Goal: Information Seeking & Learning: Learn about a topic

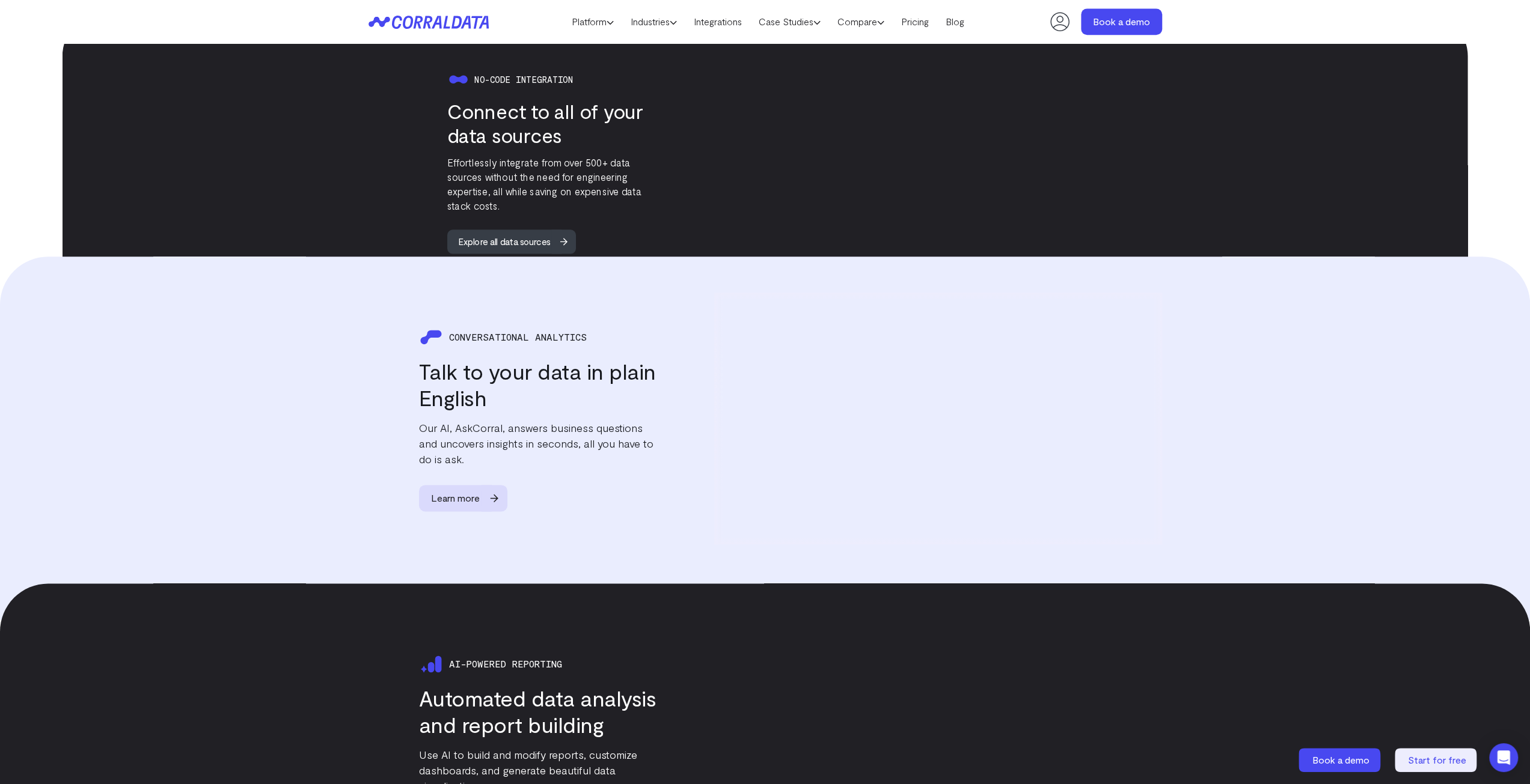
scroll to position [1537, 0]
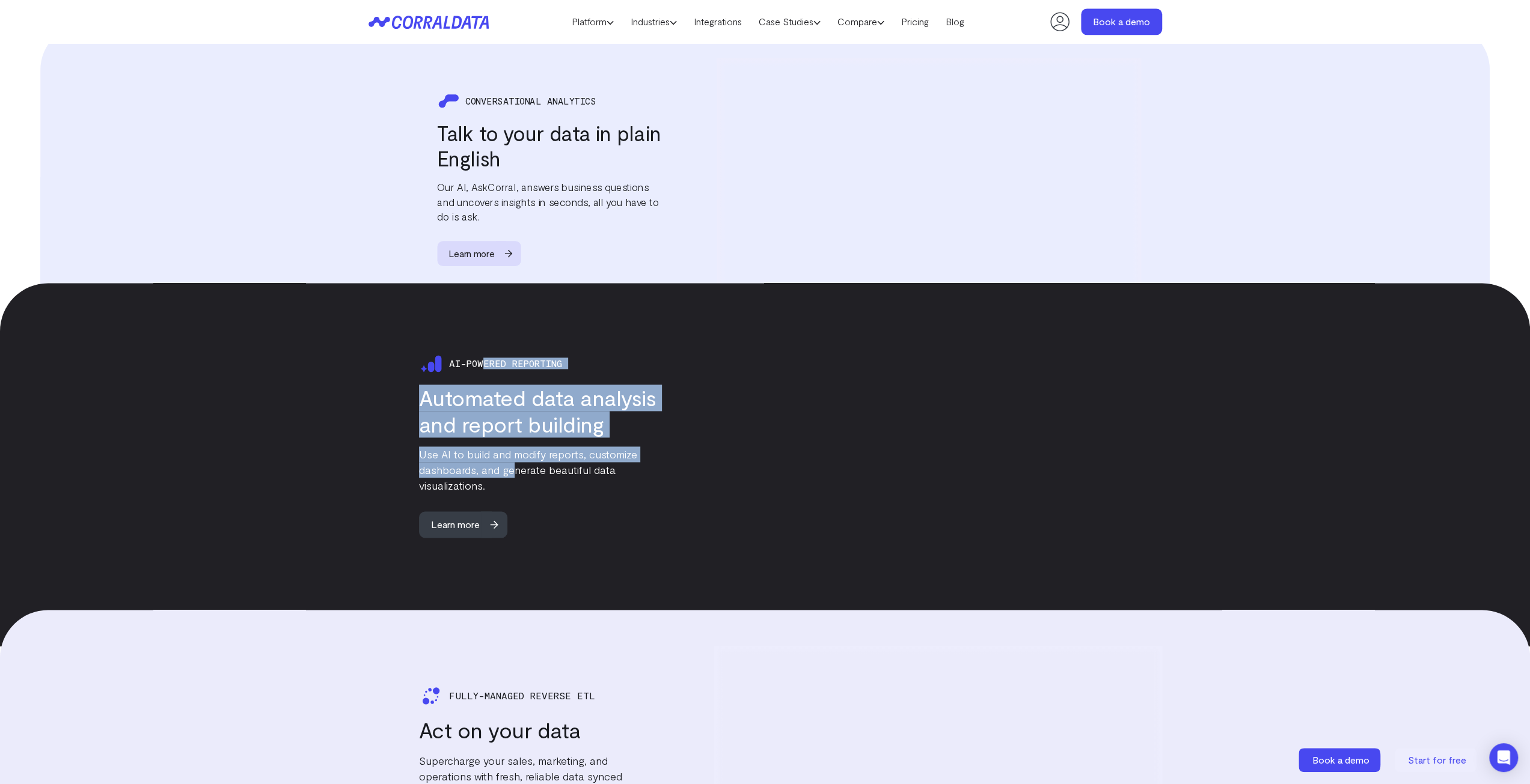
drag, startPoint x: 486, startPoint y: 353, endPoint x: 511, endPoint y: 450, distance: 100.2
click at [511, 450] on div "Ai-powered reporting Automated data analysis and report building Use AI to buil…" at bounding box center [513, 444] width 289 height 186
click at [511, 450] on p "Use AI to build and modify reports, customize dashboards, and generate beautifu…" at bounding box center [538, 469] width 238 height 47
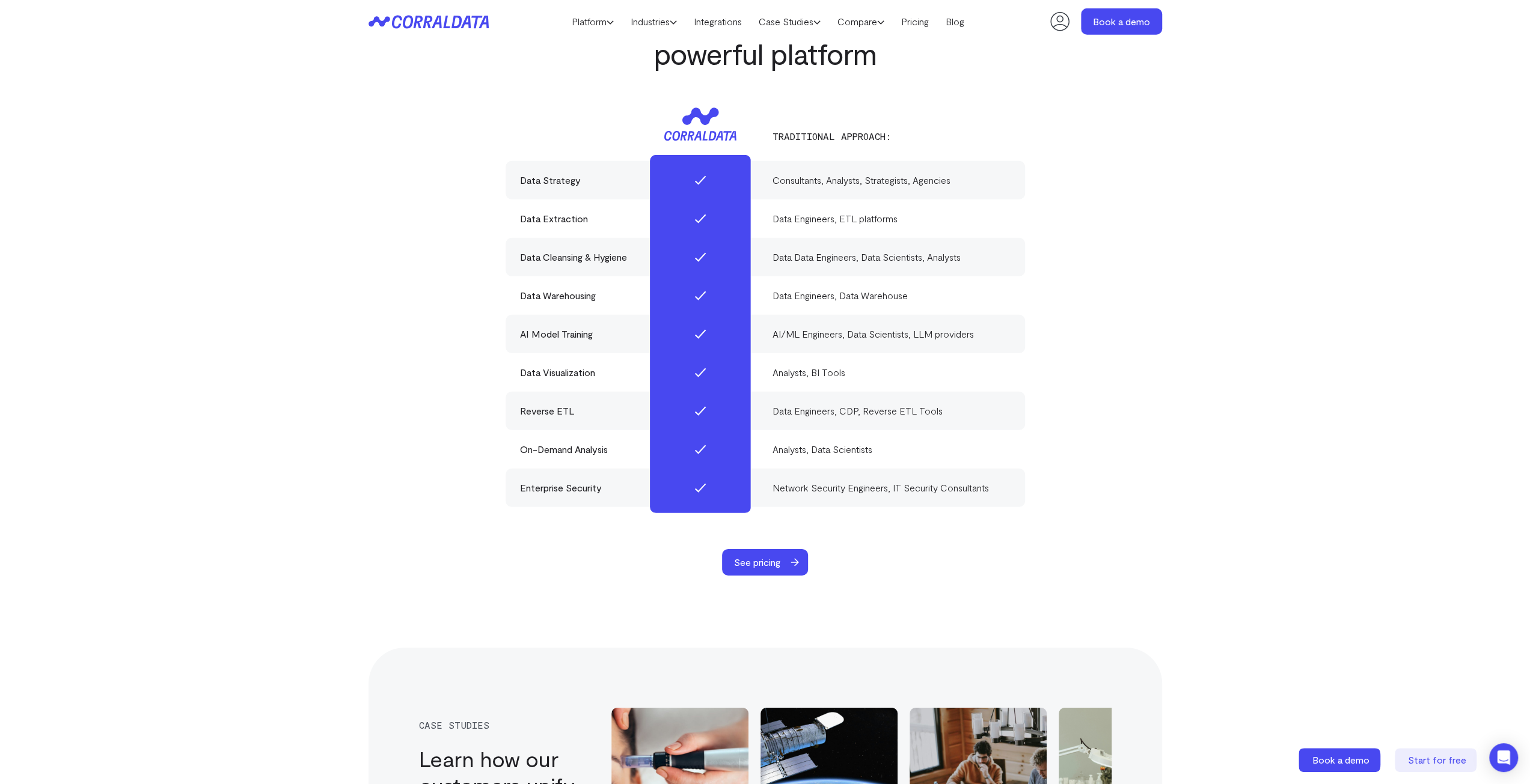
scroll to position [3520, 0]
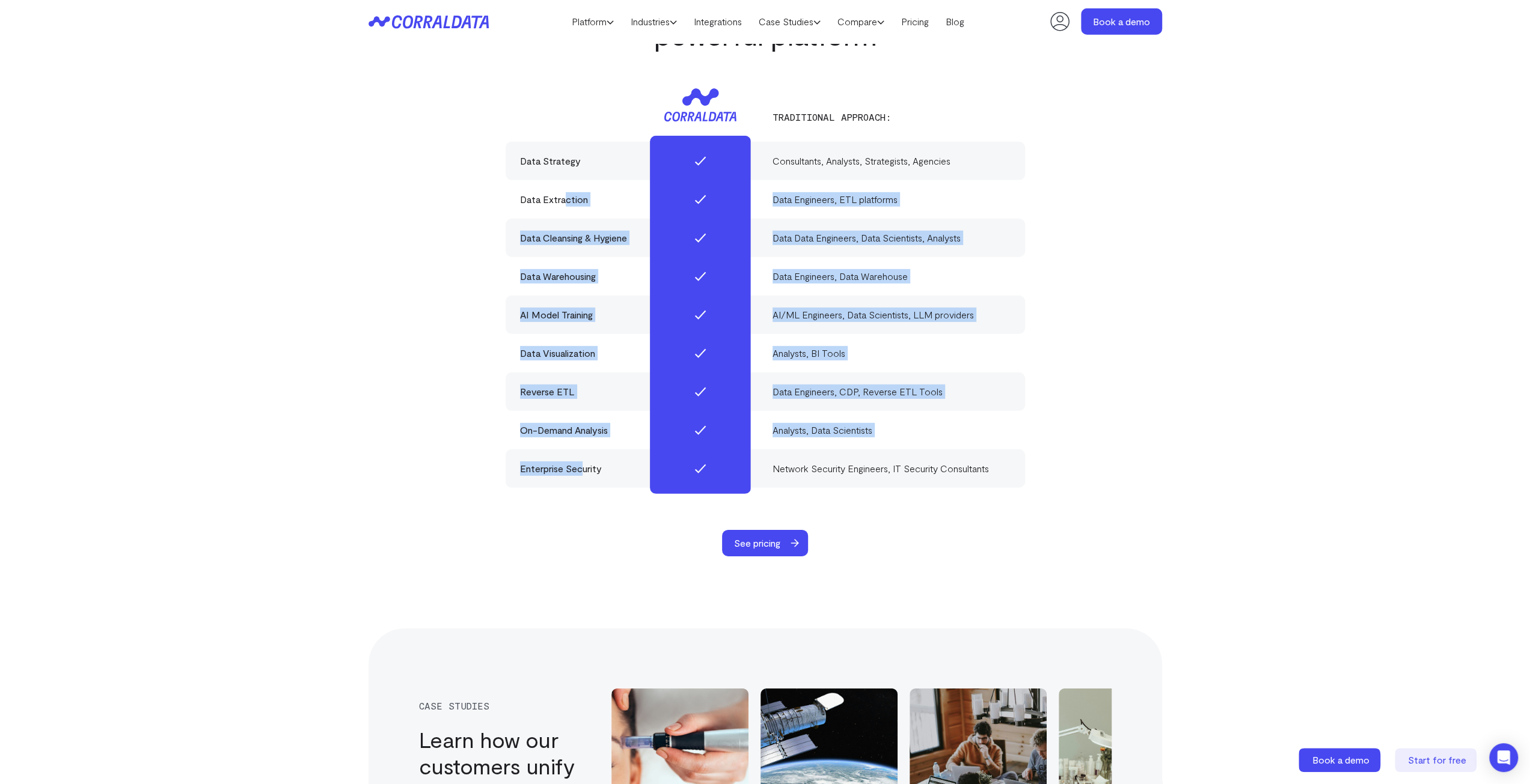
drag, startPoint x: 564, startPoint y: 163, endPoint x: 584, endPoint y: 445, distance: 282.7
click at [584, 446] on div "Data Strategy Consultants, Analysts, Strategists, Agencies Data Extraction Data…" at bounding box center [765, 315] width 519 height 346
click at [584, 462] on div "Enterprise Security" at bounding box center [639, 469] width 238 height 15
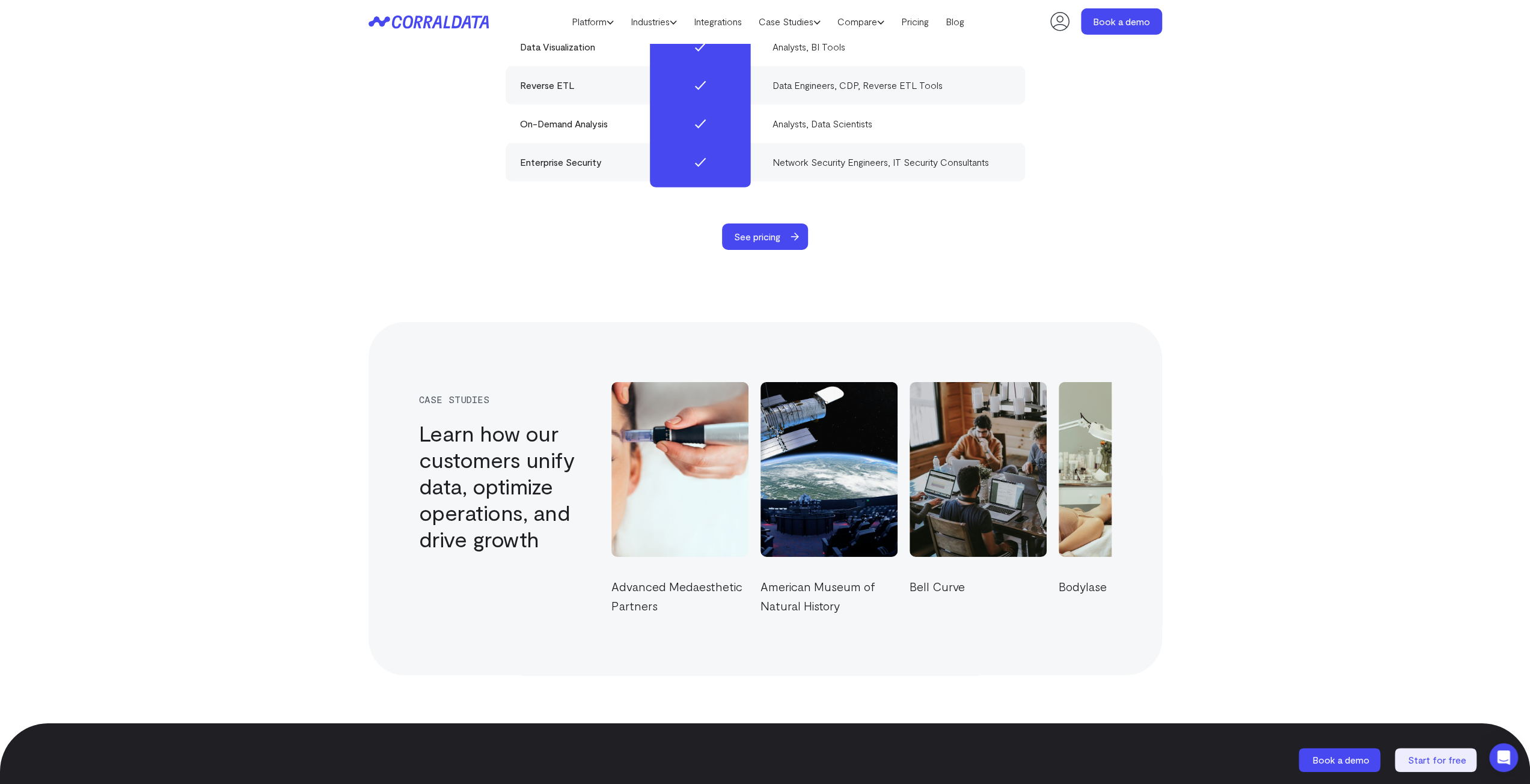
scroll to position [3760, 0]
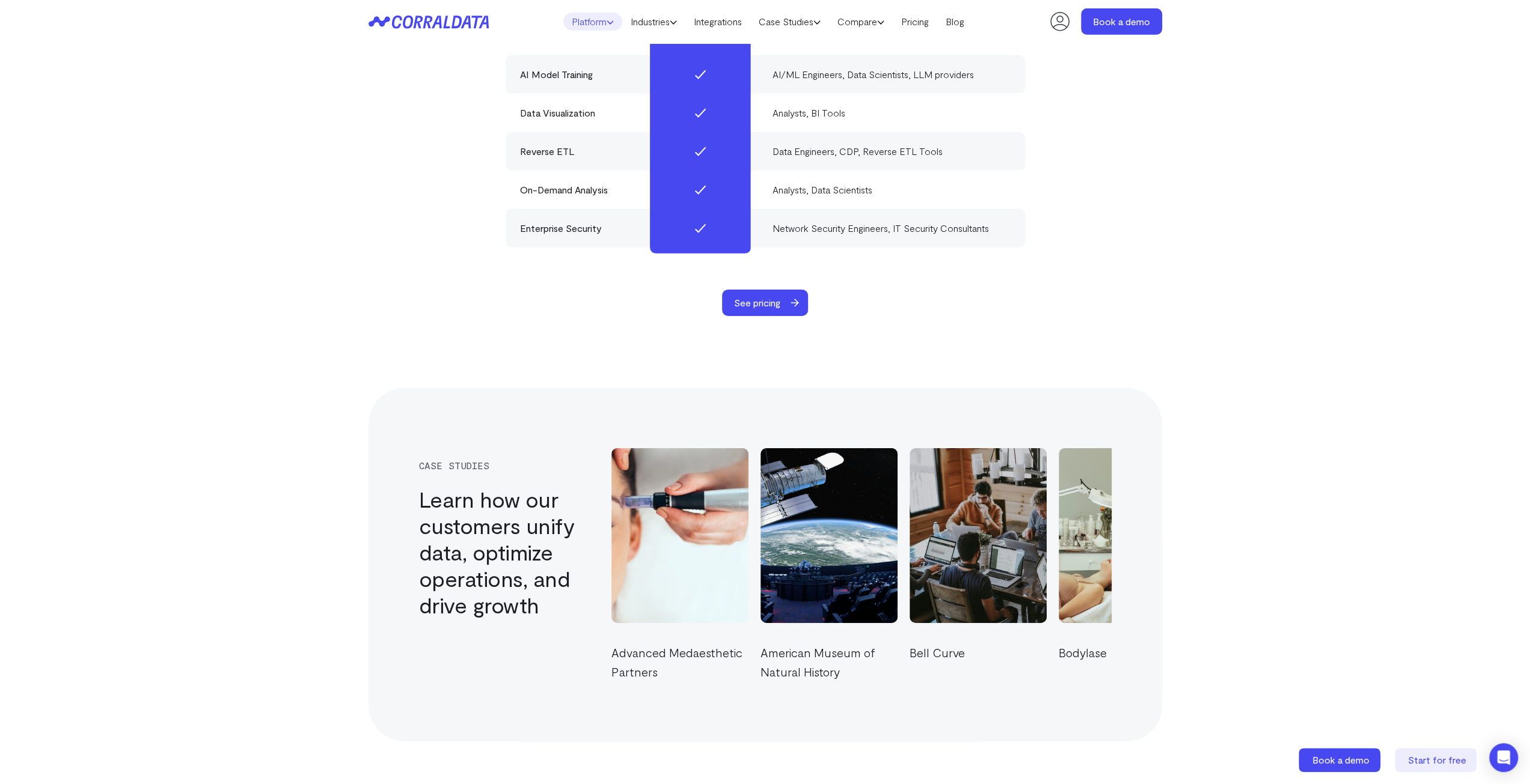
click at [591, 22] on link "Platform" at bounding box center [593, 21] width 59 height 18
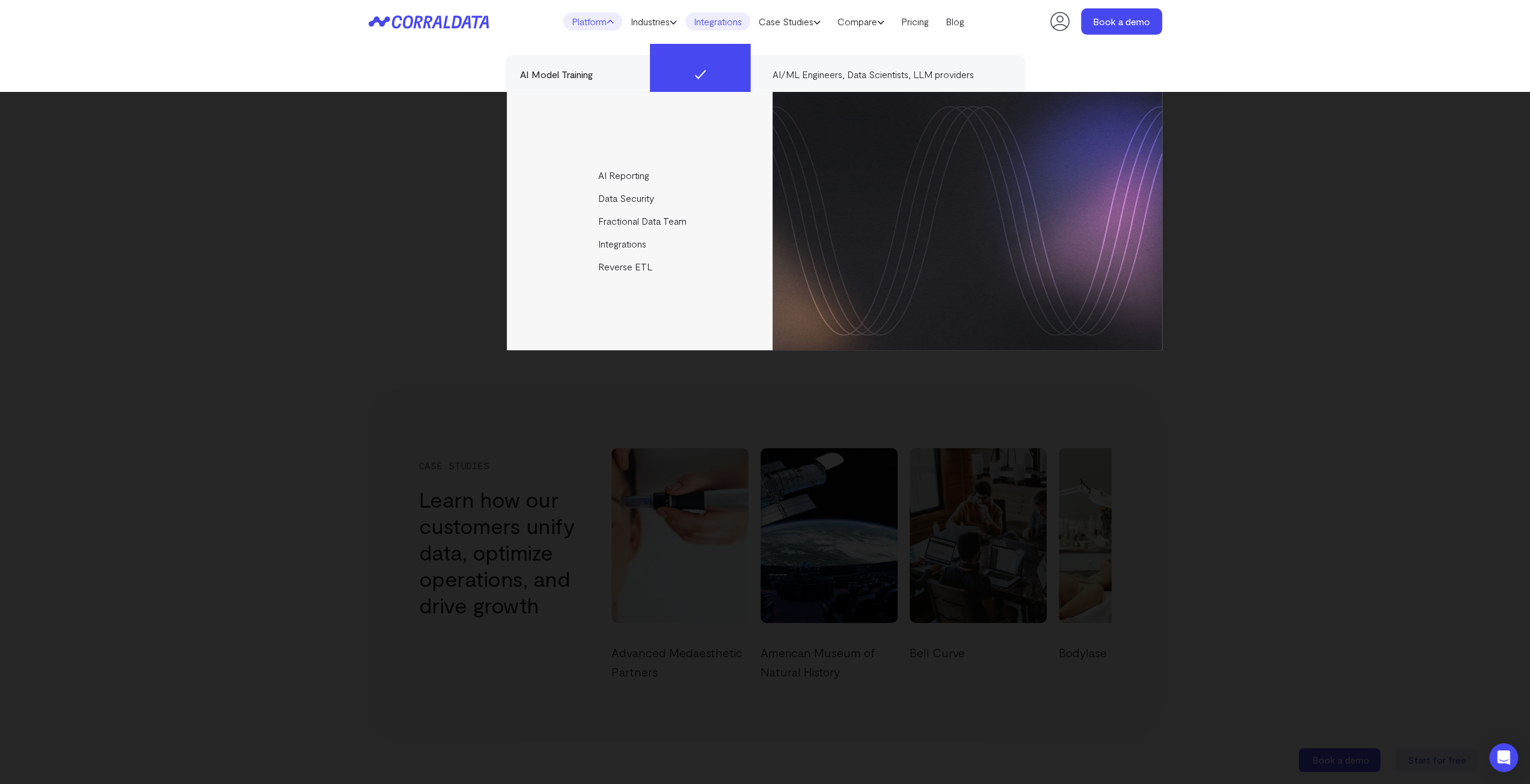
click at [710, 17] on link "Integrations" at bounding box center [717, 21] width 65 height 18
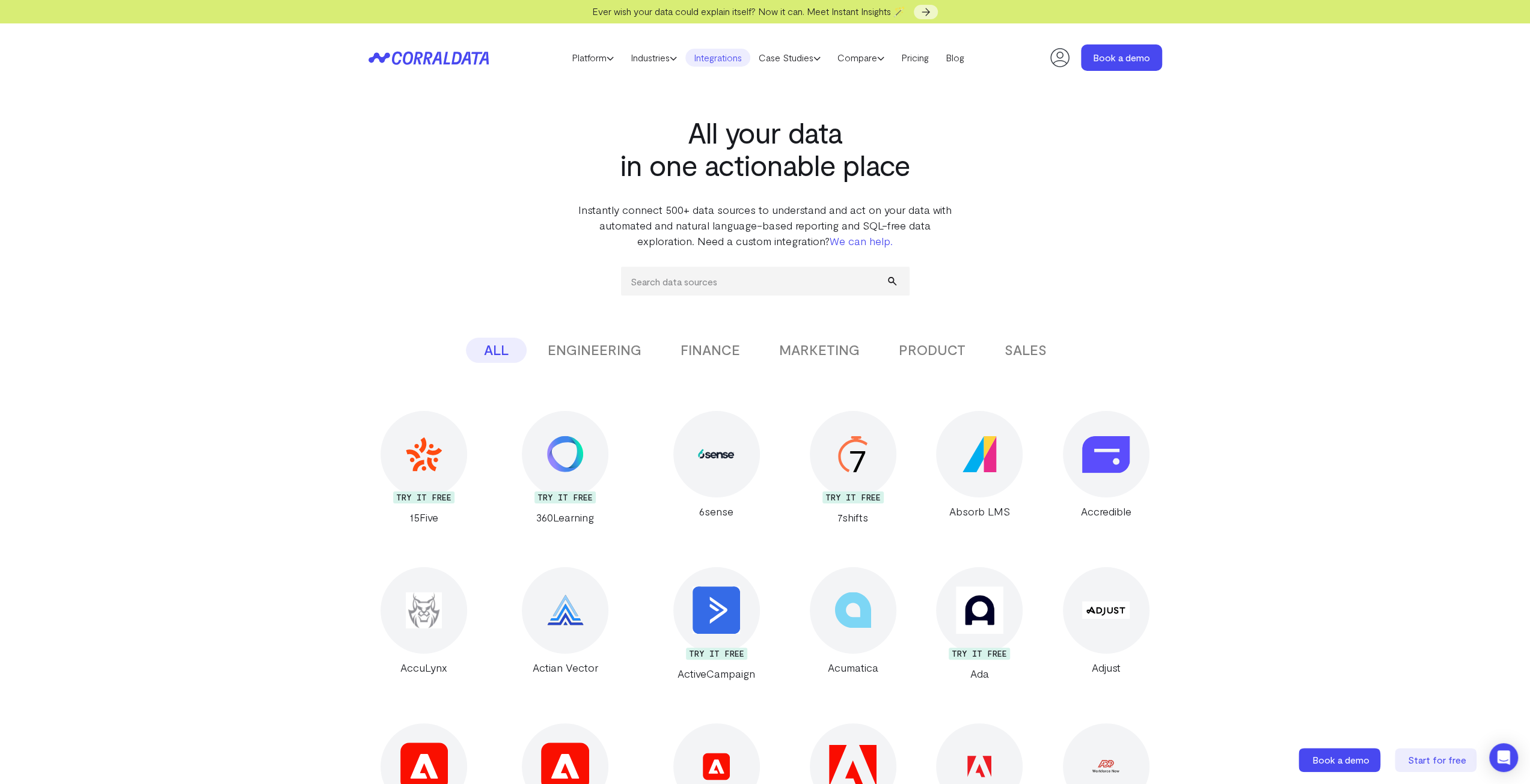
click at [716, 354] on button "FINANCE" at bounding box center [710, 350] width 95 height 25
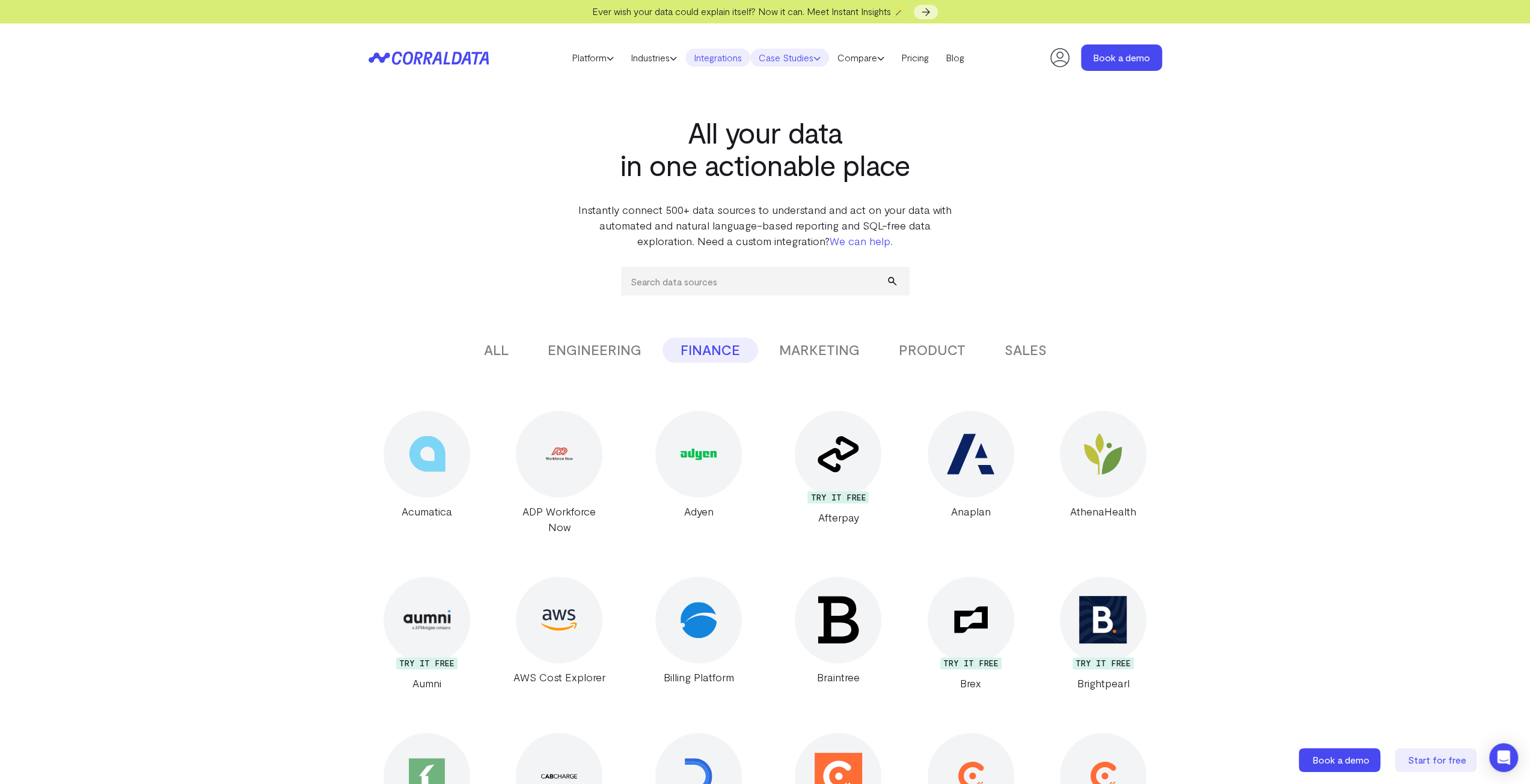
click at [788, 62] on link "Case Studies" at bounding box center [789, 57] width 79 height 18
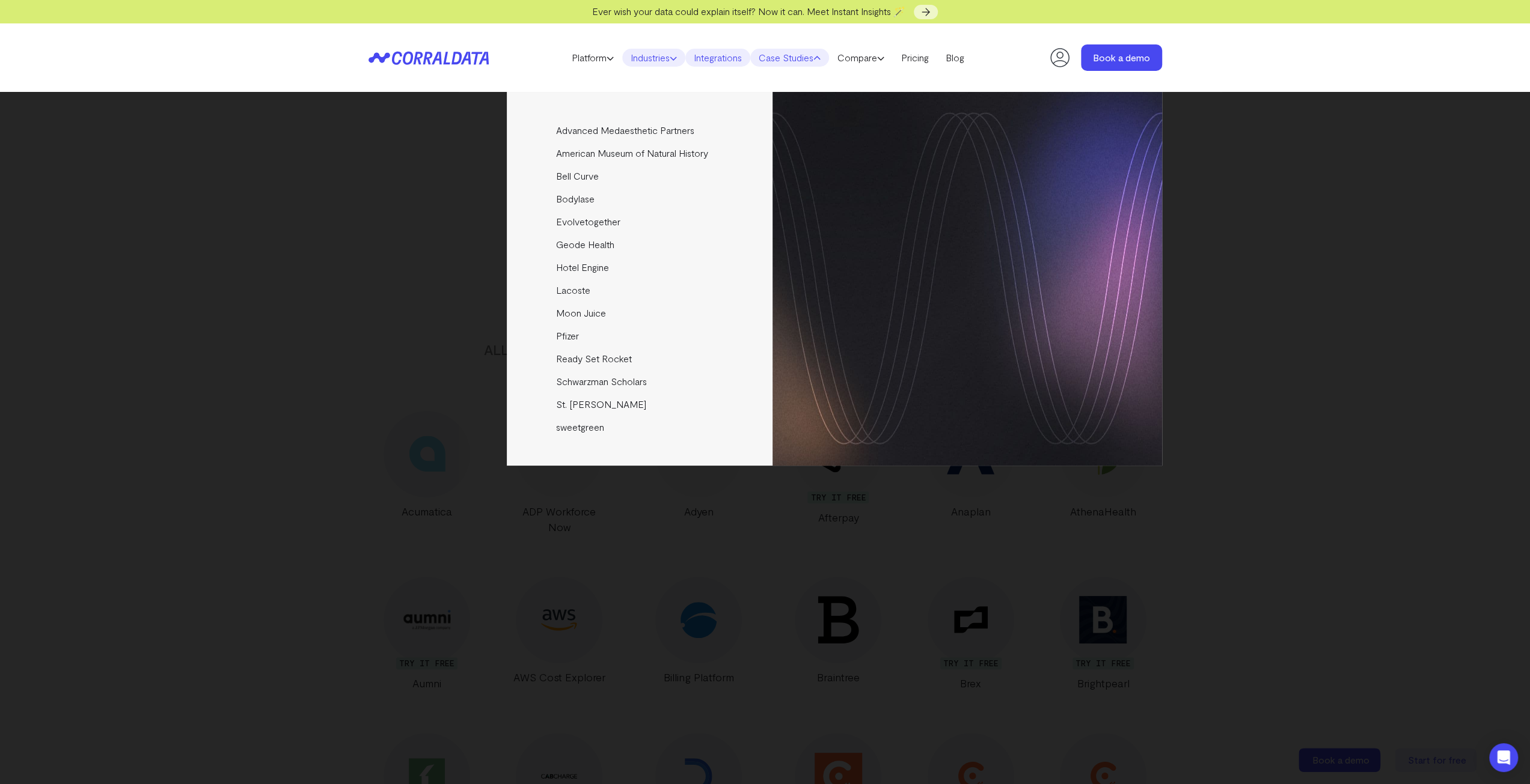
click at [671, 63] on link "Industries" at bounding box center [653, 57] width 63 height 18
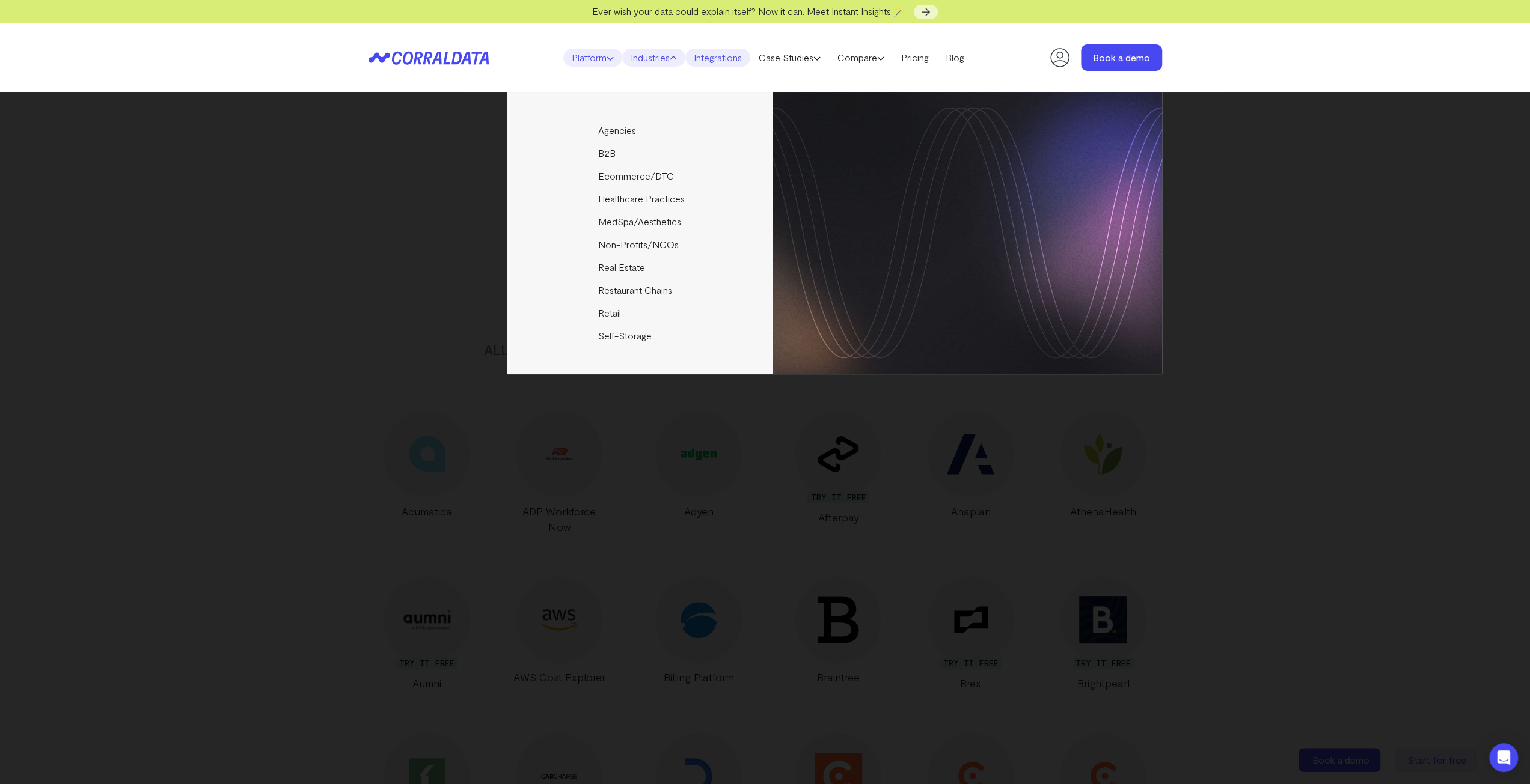
click at [588, 56] on link "Platform" at bounding box center [593, 57] width 59 height 18
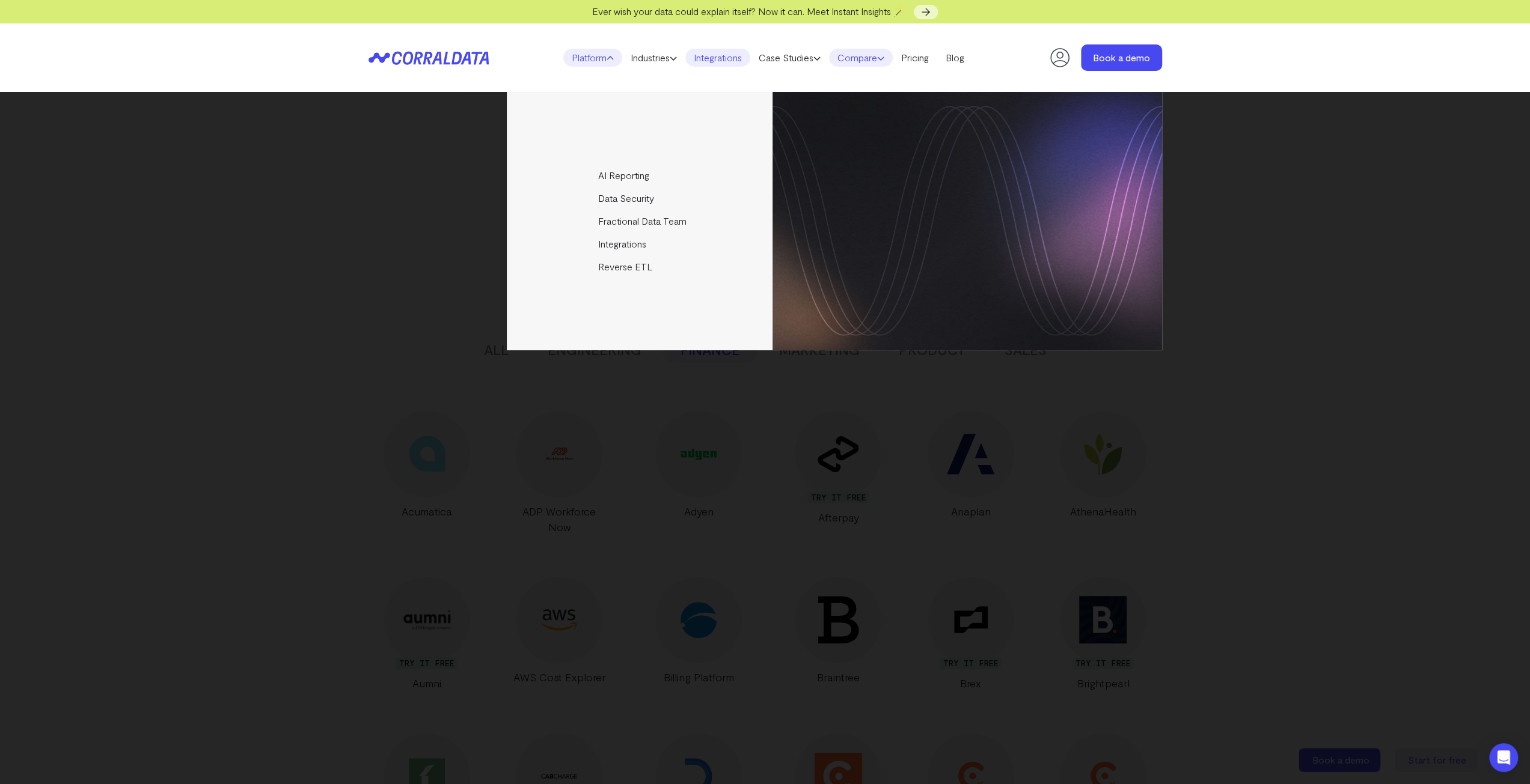
click at [849, 61] on link "Compare" at bounding box center [861, 57] width 64 height 18
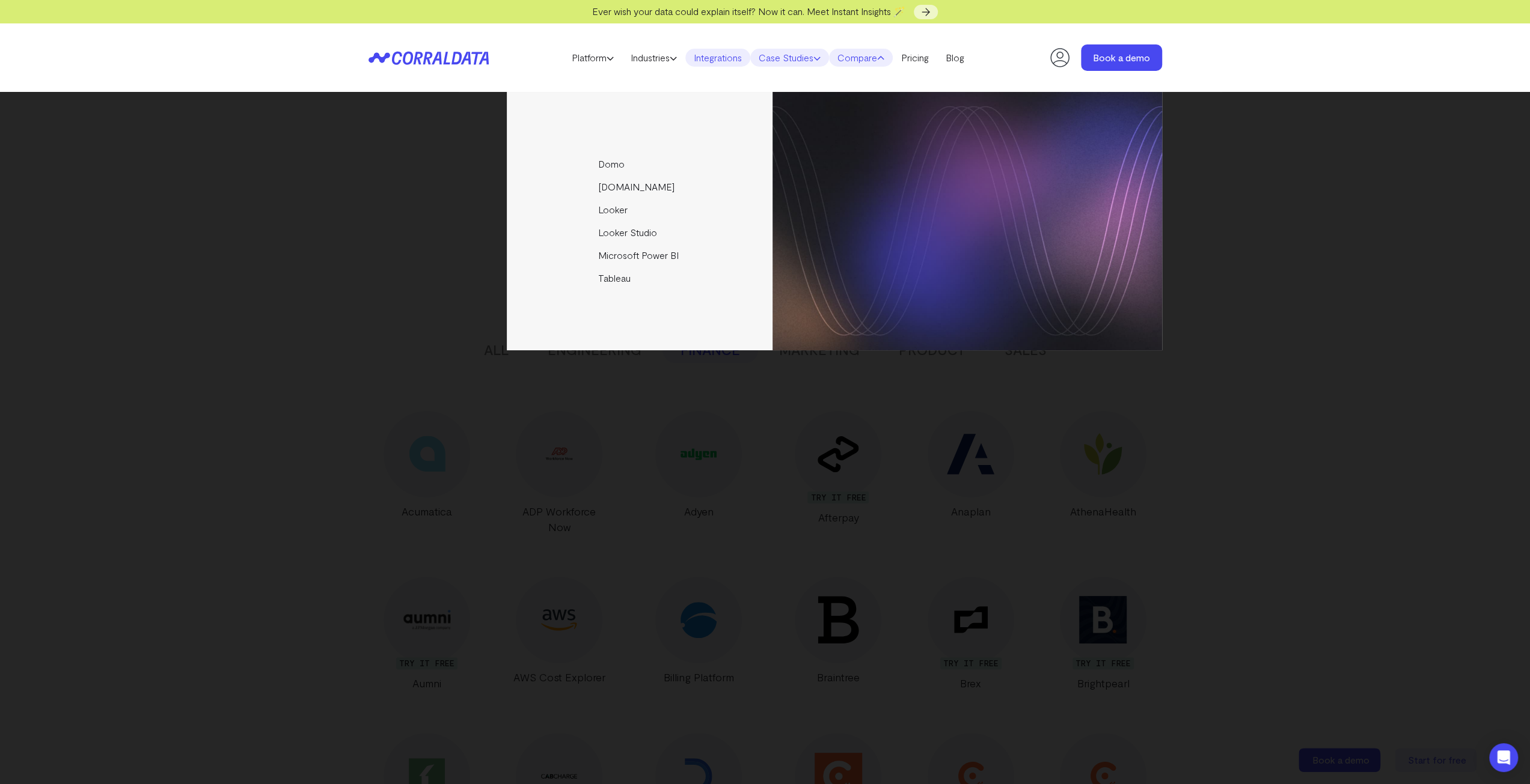
click at [811, 58] on link "Case Studies" at bounding box center [789, 57] width 79 height 18
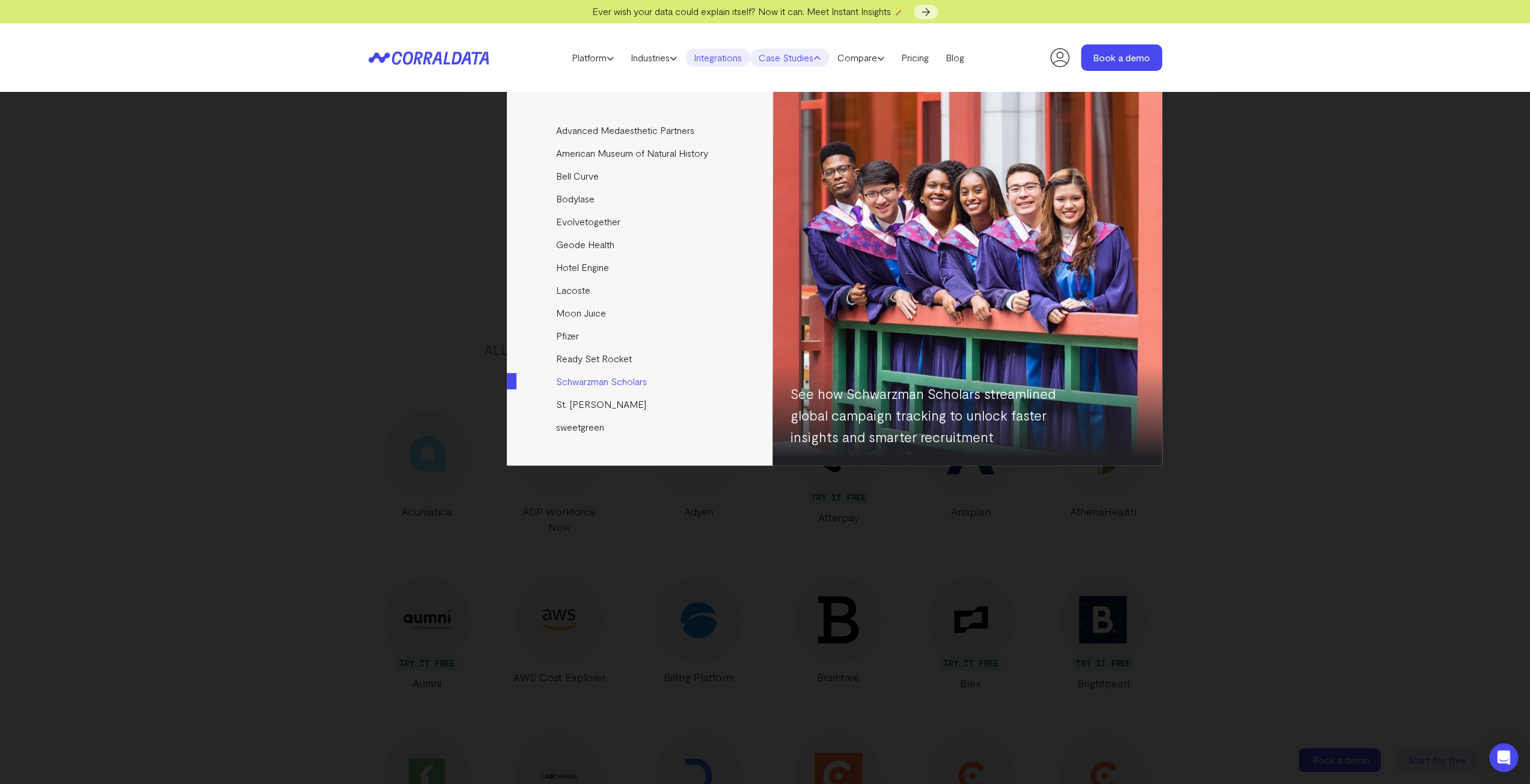
click at [589, 379] on link "Schwarzman Scholars" at bounding box center [641, 381] width 267 height 23
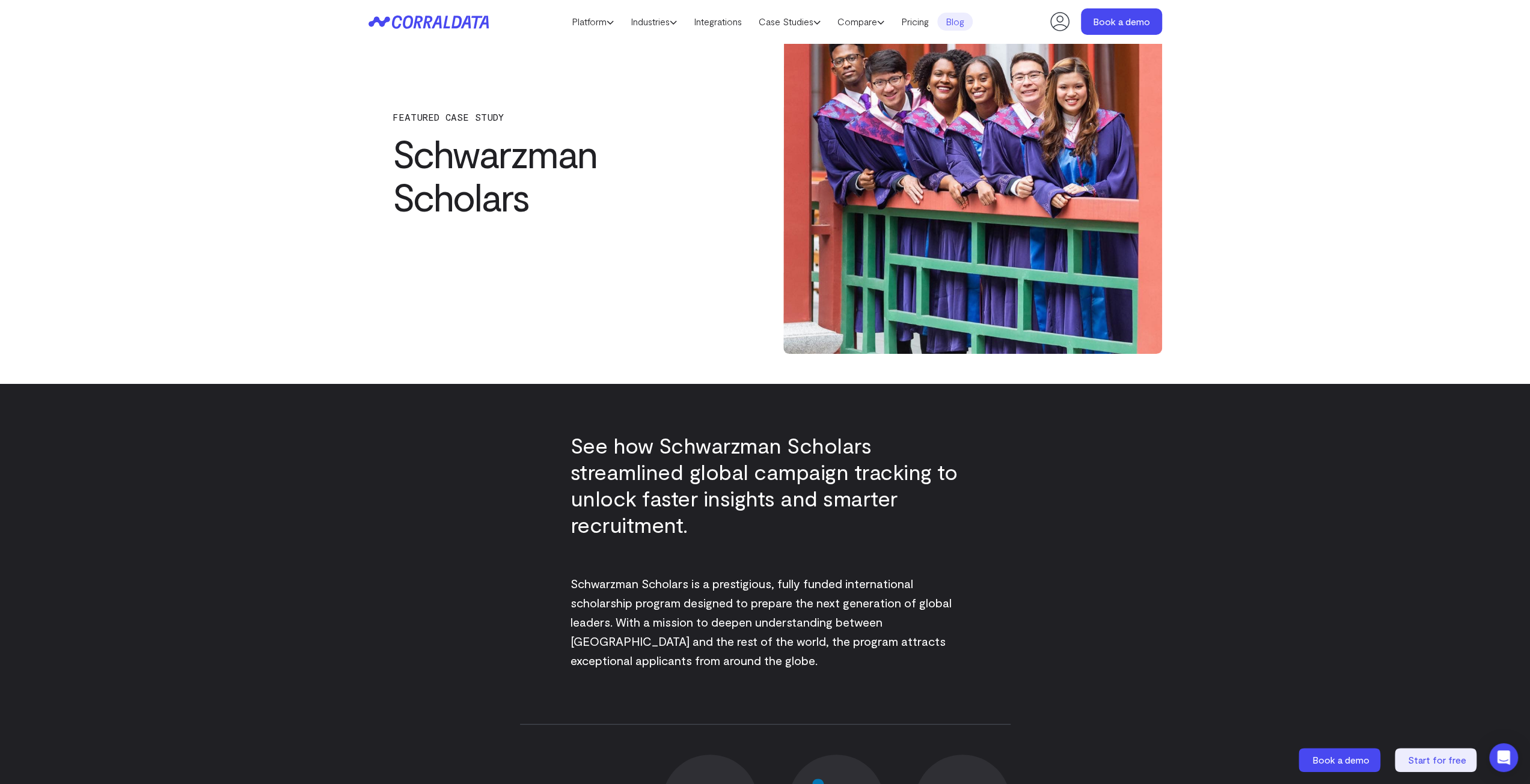
scroll to position [95, 0]
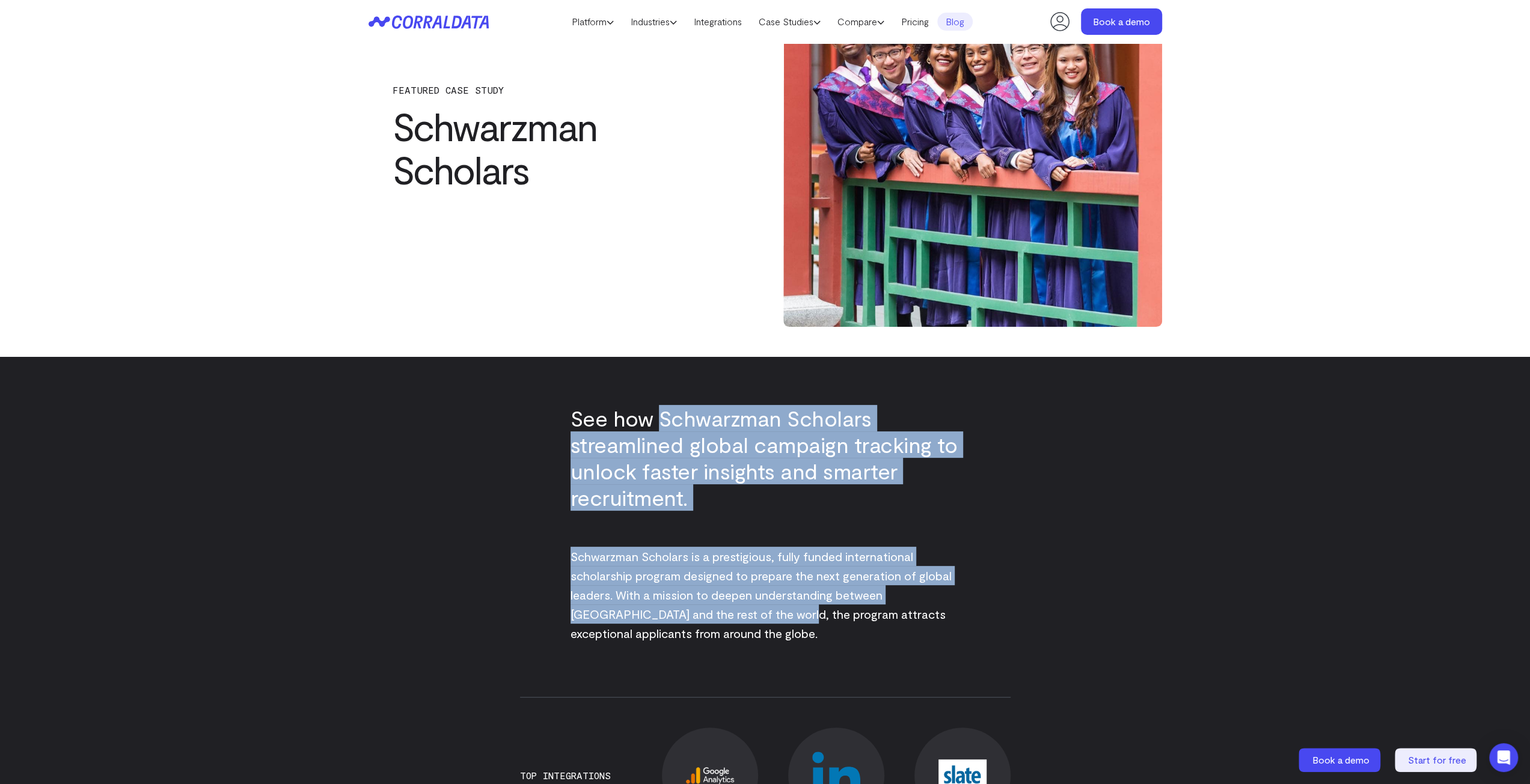
drag, startPoint x: 659, startPoint y: 422, endPoint x: 737, endPoint y: 592, distance: 187.0
click at [737, 600] on div "See how Schwarzman Scholars streamlined global campaign tracking to unlock fast…" at bounding box center [765, 523] width 390 height 334
click at [736, 584] on p "Schwarzman Scholars is a prestigious, fully funded international scholarship pr…" at bounding box center [765, 595] width 390 height 96
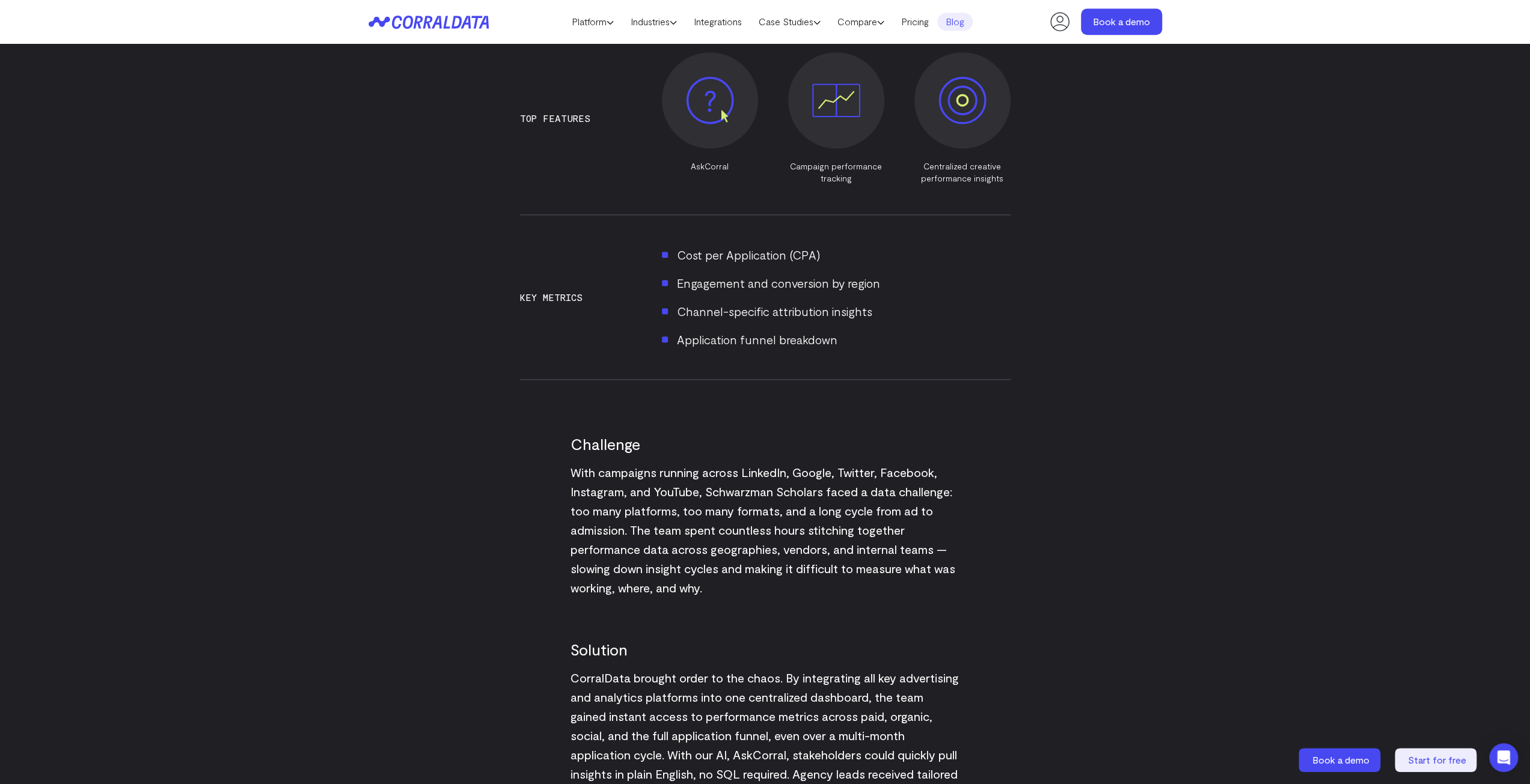
scroll to position [936, 0]
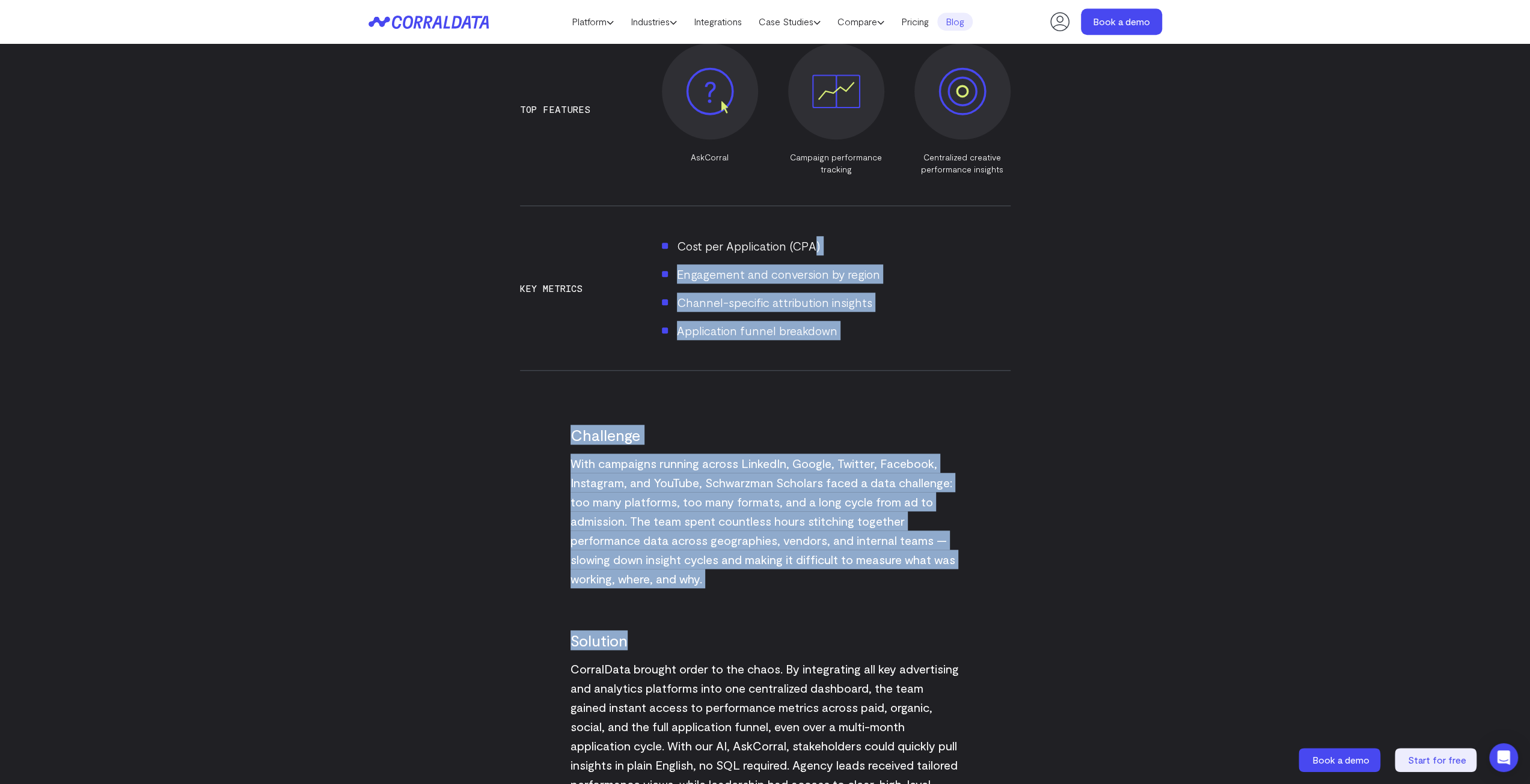
drag, startPoint x: 745, startPoint y: 249, endPoint x: 790, endPoint y: 606, distance: 359.8
click at [790, 606] on div "See how Schwarzman Scholars streamlined global campaign tracking to unlock fast…" at bounding box center [765, 608] width 491 height 2185
click at [790, 606] on div "Solution CorralData brought order to the chaos. By integrating all key advertis…" at bounding box center [765, 709] width 390 height 244
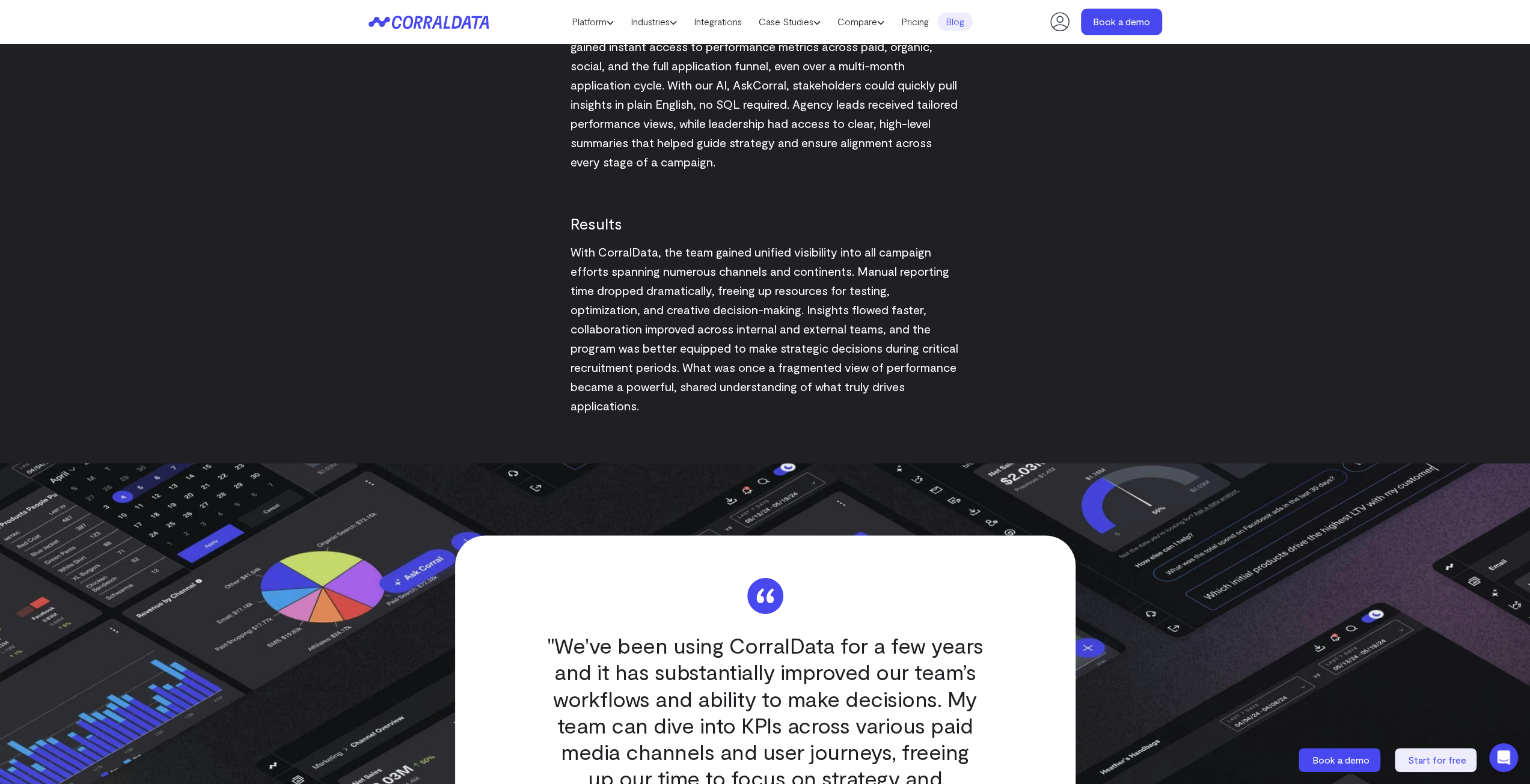
scroll to position [1837, 0]
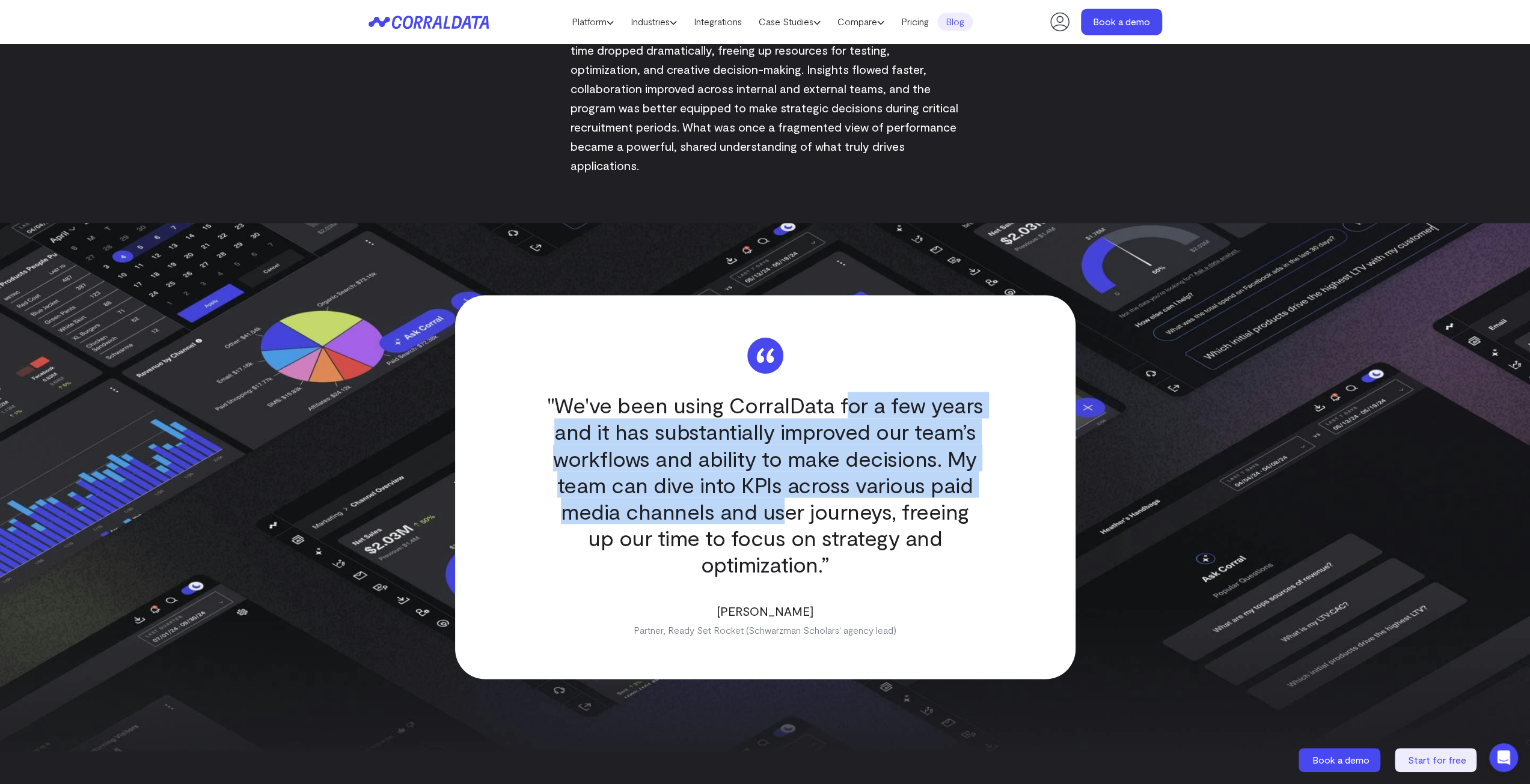
drag, startPoint x: 772, startPoint y: 498, endPoint x: 847, endPoint y: 416, distance: 111.1
click at [847, 416] on q ""We've been using CorralData for a few years and it has substantially improved …" at bounding box center [765, 485] width 437 height 185
click at [844, 470] on q ""We've been using CorralData for a few years and it has substantially improved …" at bounding box center [765, 485] width 437 height 185
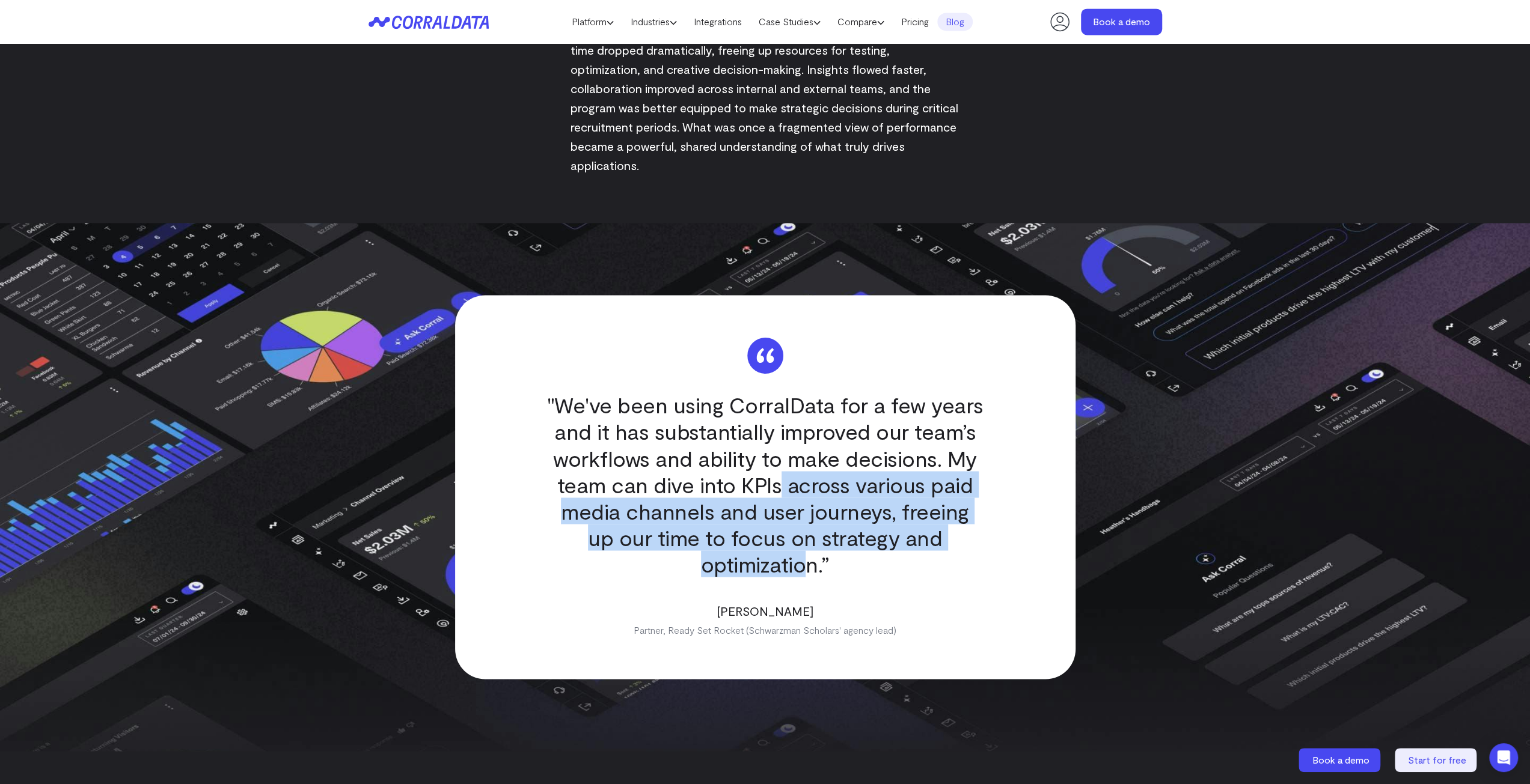
drag, startPoint x: 778, startPoint y: 482, endPoint x: 811, endPoint y: 554, distance: 79.2
click at [811, 554] on q ""We've been using CorralData for a few years and it has substantially improved …" at bounding box center [765, 485] width 437 height 185
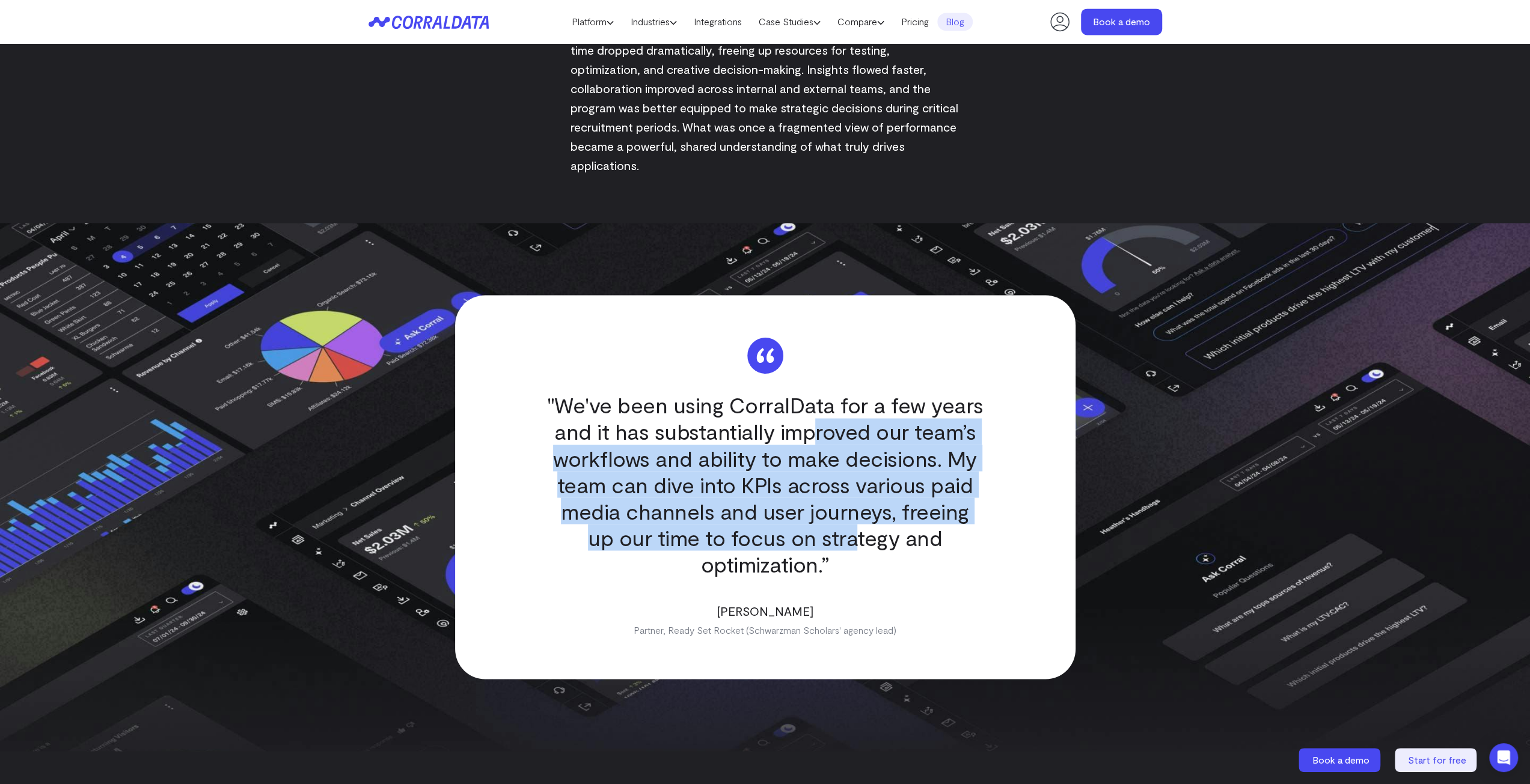
drag, startPoint x: 838, startPoint y: 538, endPoint x: 815, endPoint y: 424, distance: 116.3
click at [815, 424] on q ""We've been using CorralData for a few years and it has substantially improved …" at bounding box center [765, 485] width 437 height 185
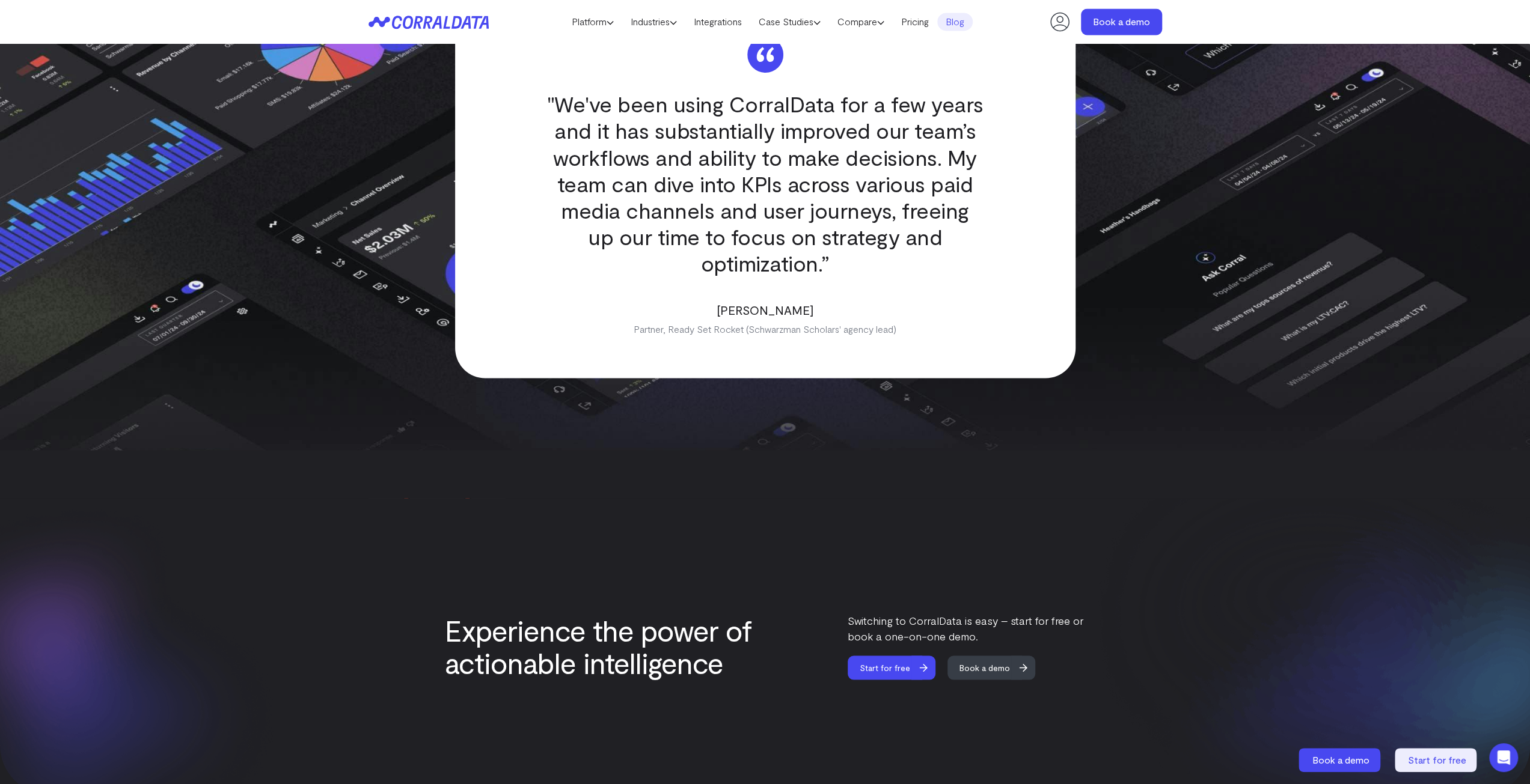
scroll to position [2258, 0]
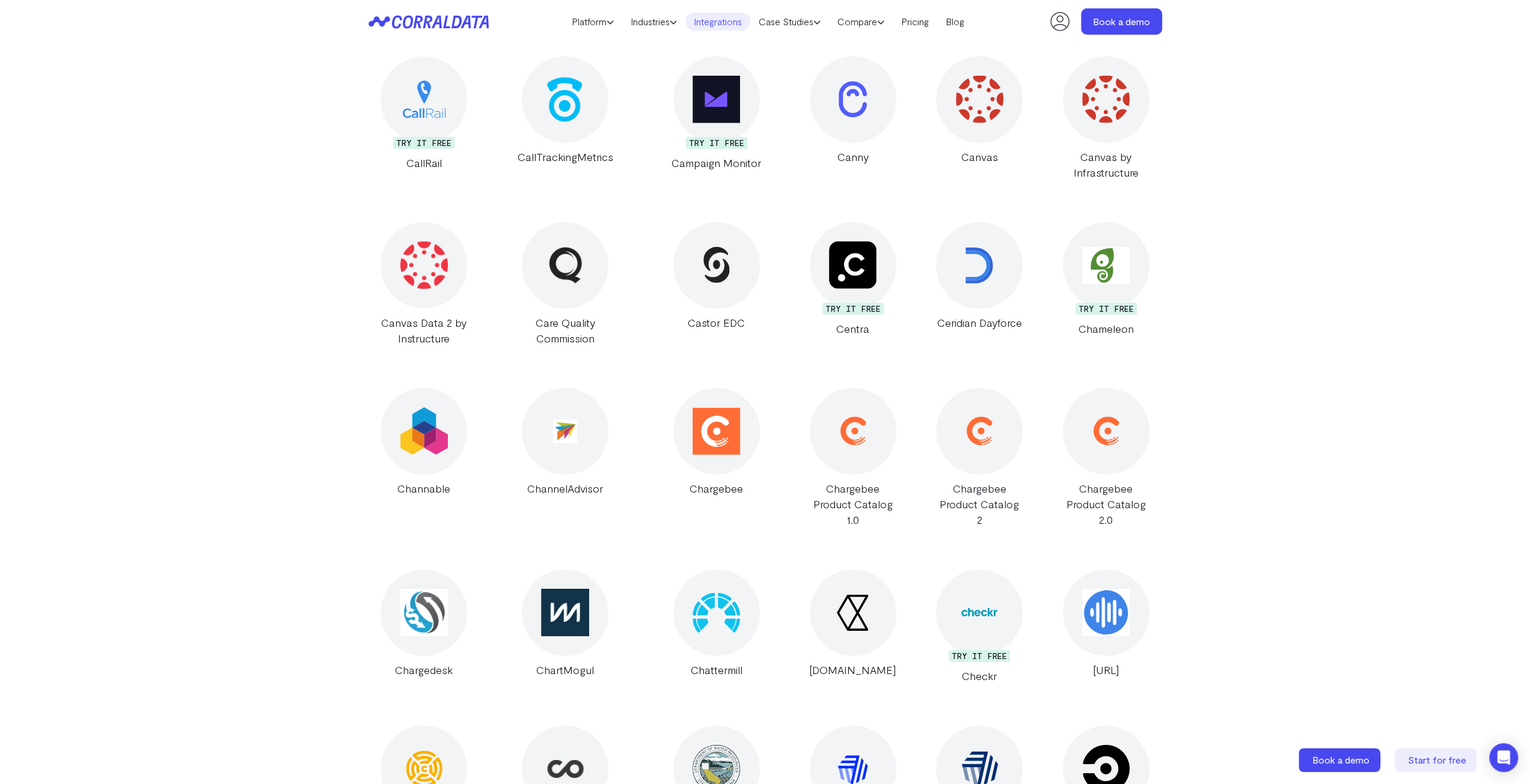
scroll to position [3640, 0]
